Goal: Task Accomplishment & Management: Manage account settings

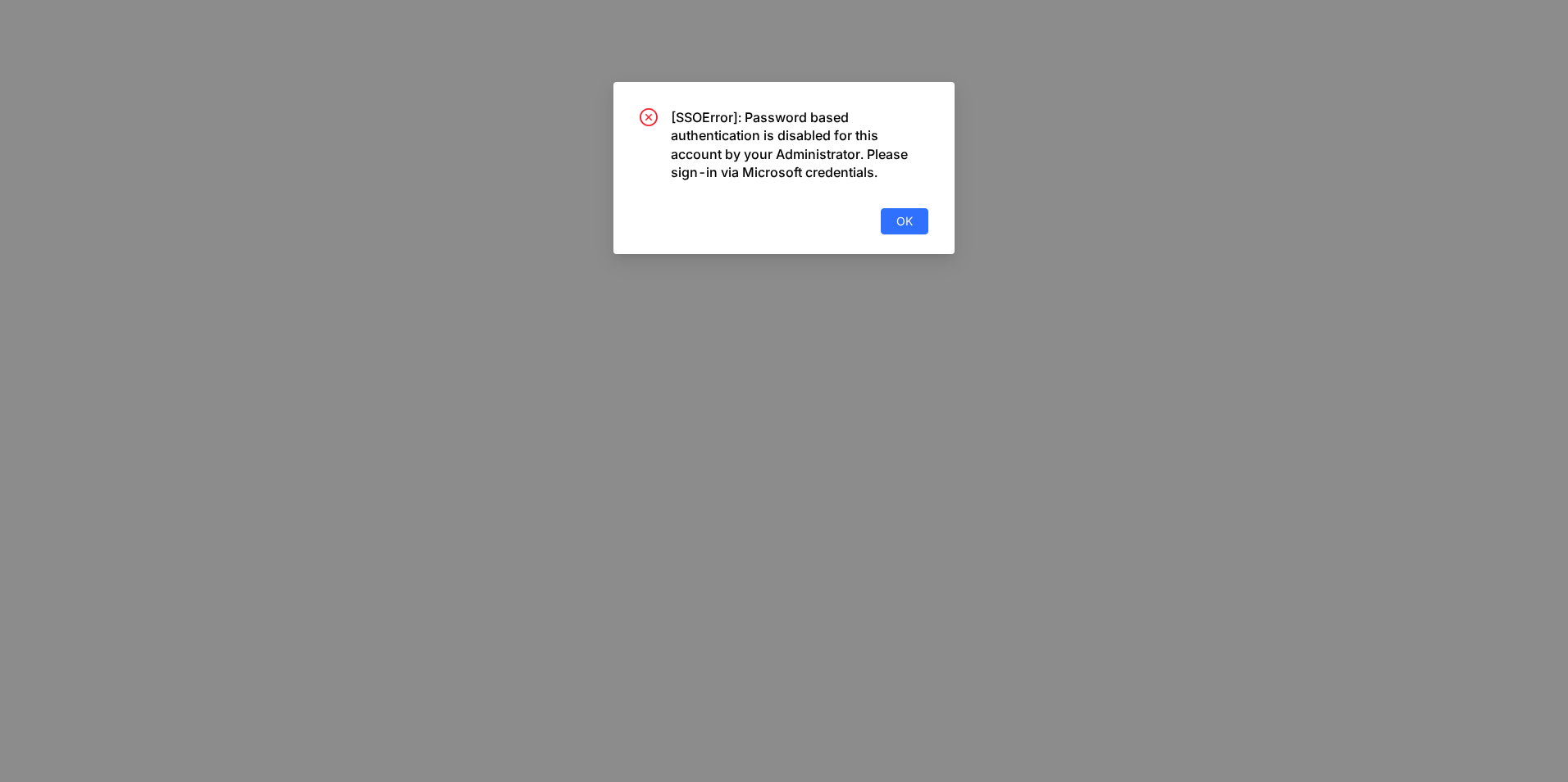
click at [911, 218] on span "OK" at bounding box center [904, 221] width 16 height 18
drag, startPoint x: 898, startPoint y: 220, endPoint x: 915, endPoint y: 217, distance: 17.3
click at [898, 220] on span "OK" at bounding box center [904, 221] width 16 height 18
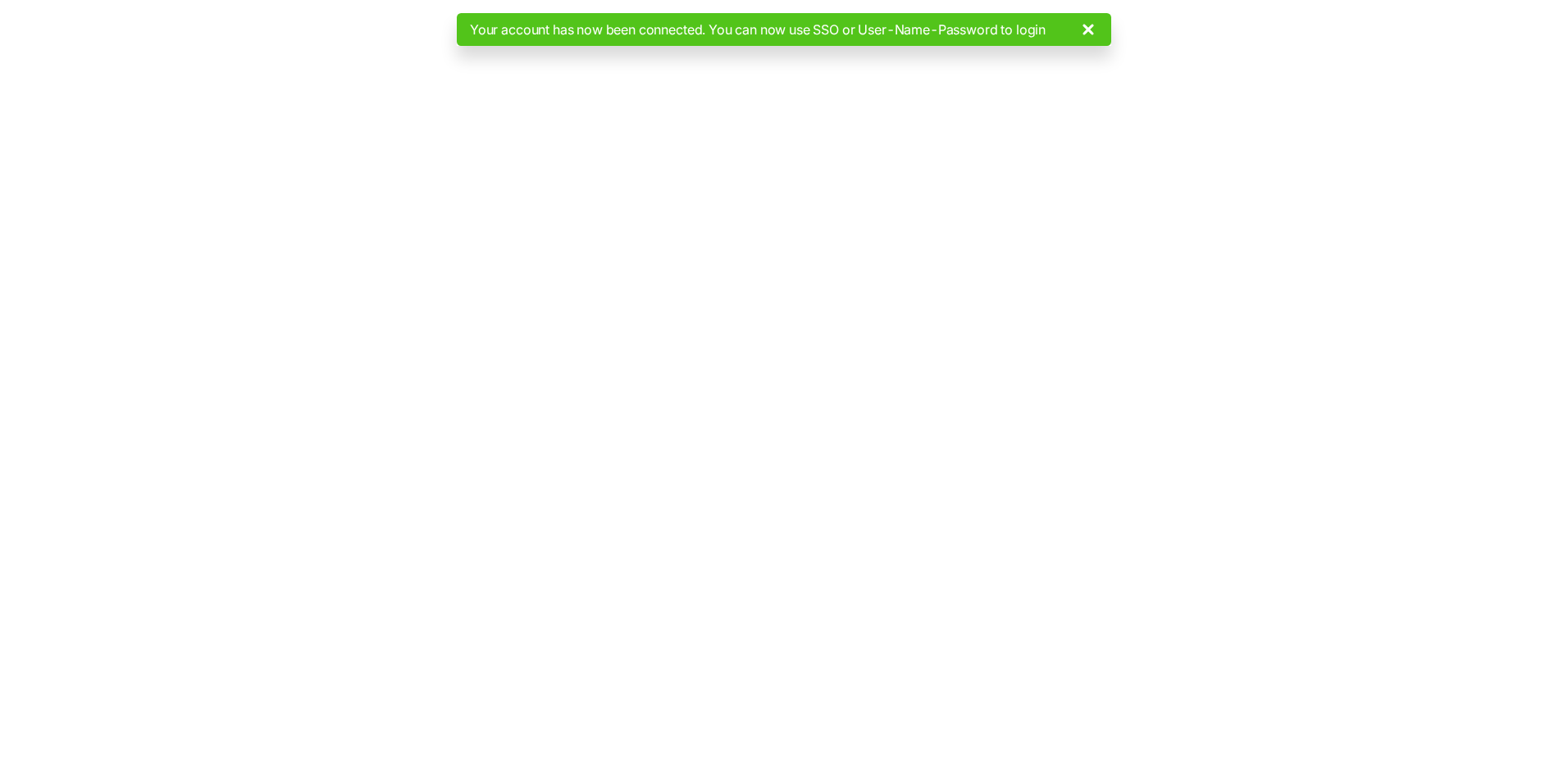
click at [1183, 112] on div at bounding box center [784, 391] width 1568 height 782
click at [1097, 28] on icon at bounding box center [1088, 29] width 20 height 20
